Goal: Task Accomplishment & Management: Manage account settings

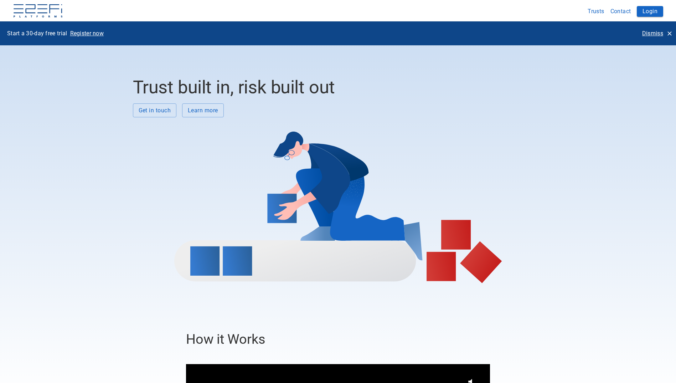
click at [644, 9] on button "Login" at bounding box center [649, 11] width 26 height 11
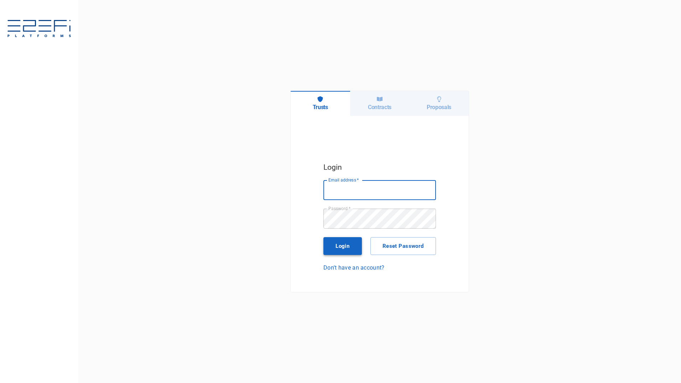
type input "maxine@fara.au"
drag, startPoint x: 340, startPoint y: 246, endPoint x: 141, endPoint y: 219, distance: 200.9
click at [339, 245] on button "Login" at bounding box center [342, 246] width 38 height 18
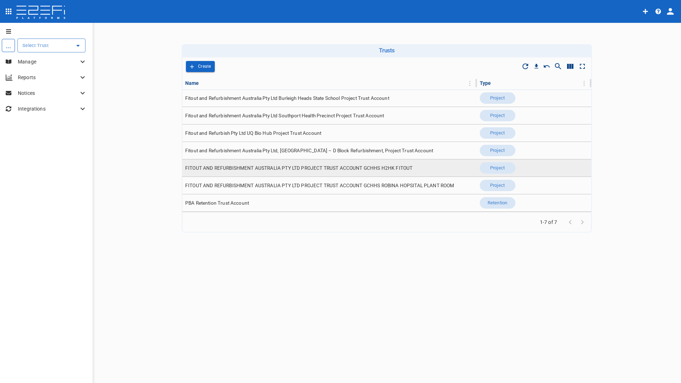
click at [324, 165] on span "FITOUT AND REFURBISHMENT AUSTRALIA PTY LTD PROJECT TRUST ACCOUNT GCHHS H2HK FIT…" at bounding box center [298, 168] width 227 height 7
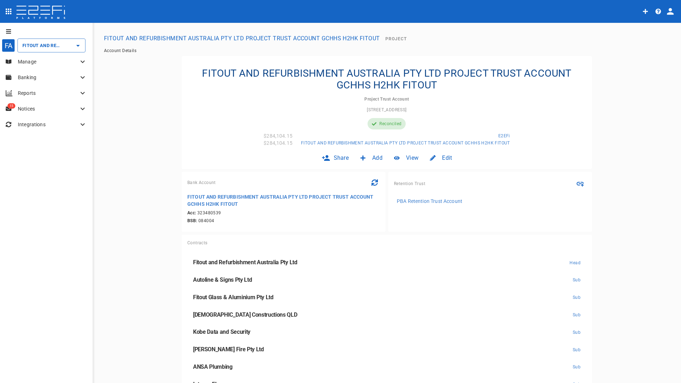
click at [36, 77] on p "Banking" at bounding box center [48, 77] width 61 height 7
click at [32, 77] on p "Banking" at bounding box center [48, 77] width 61 height 7
click at [33, 58] on p "Manage" at bounding box center [48, 61] width 61 height 7
click at [19, 106] on span "Claims" at bounding box center [22, 106] width 14 height 5
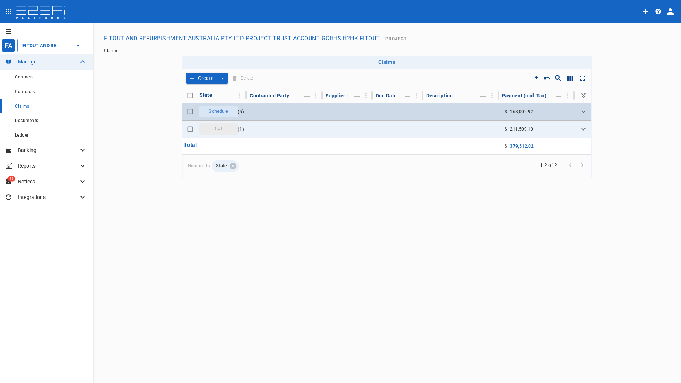
click at [215, 111] on span "Schedule" at bounding box center [218, 111] width 28 height 7
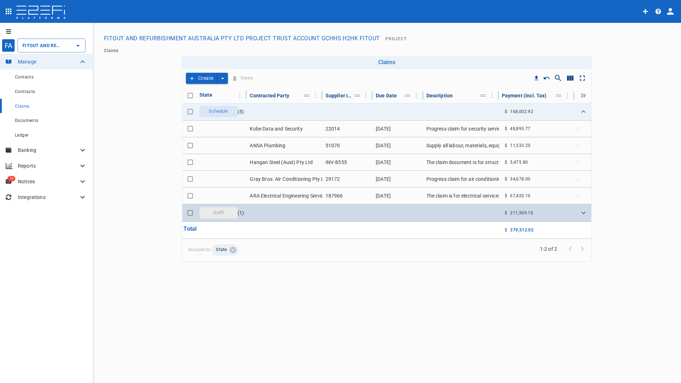
click at [216, 212] on span "Draft" at bounding box center [218, 212] width 19 height 7
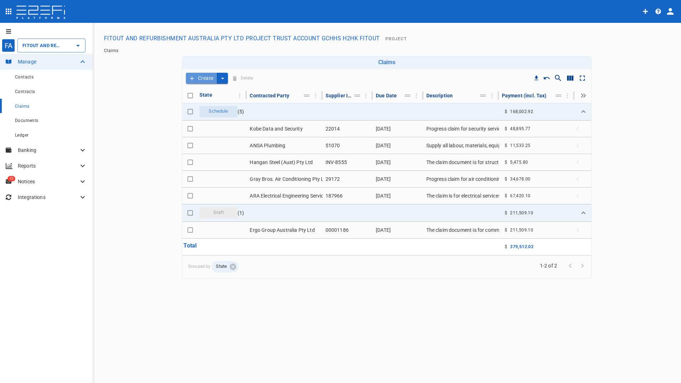
click at [200, 78] on button "Create" at bounding box center [201, 78] width 31 height 11
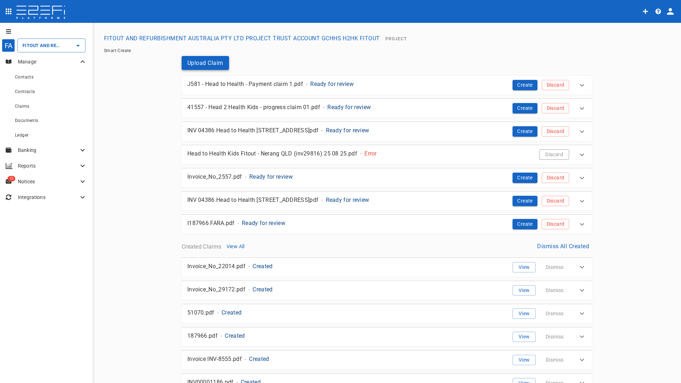
click at [199, 60] on button "Upload Claim" at bounding box center [205, 63] width 47 height 14
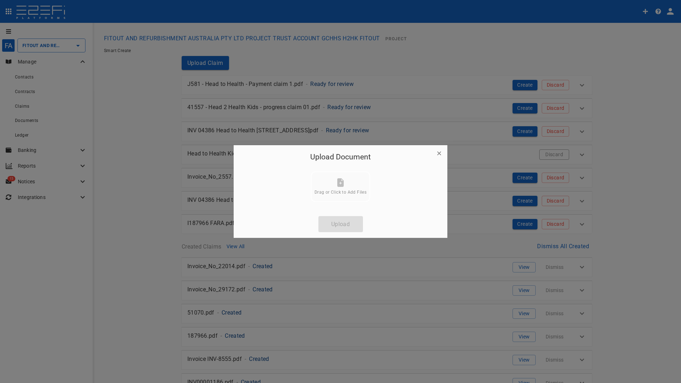
drag, startPoint x: 438, startPoint y: 151, endPoint x: 430, endPoint y: 159, distance: 10.8
click at [440, 152] on icon "button" at bounding box center [439, 153] width 7 height 7
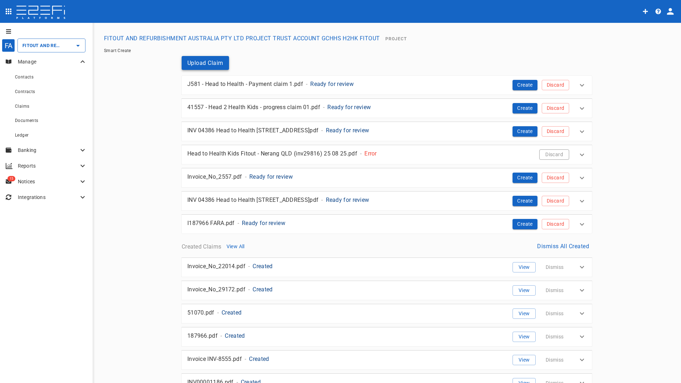
click at [200, 63] on button "Upload Claim" at bounding box center [205, 63] width 47 height 14
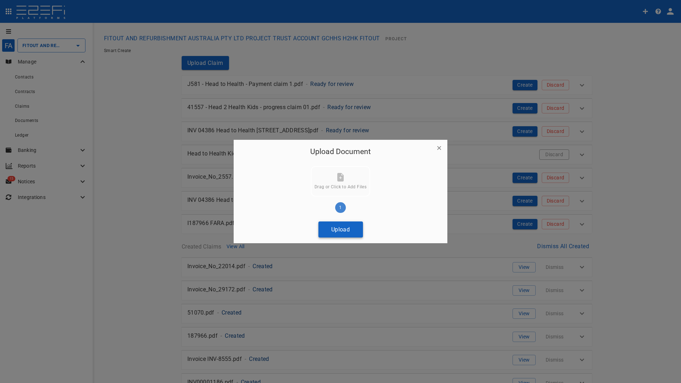
click at [342, 231] on button "Upload" at bounding box center [340, 229] width 45 height 16
